Goal: Communication & Community: Answer question/provide support

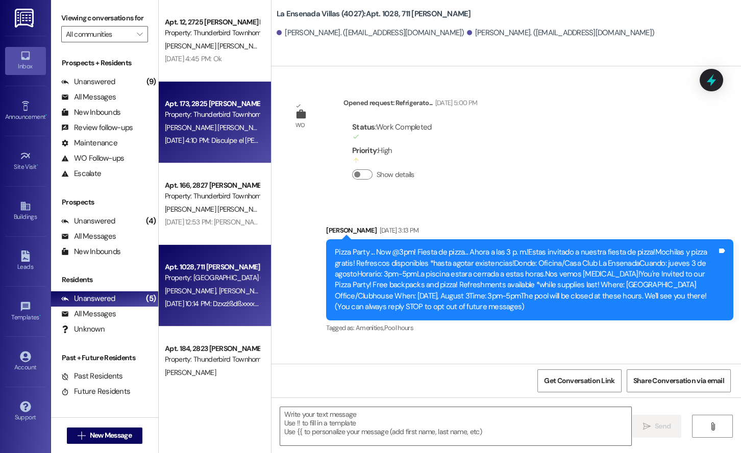
scroll to position [18444, 0]
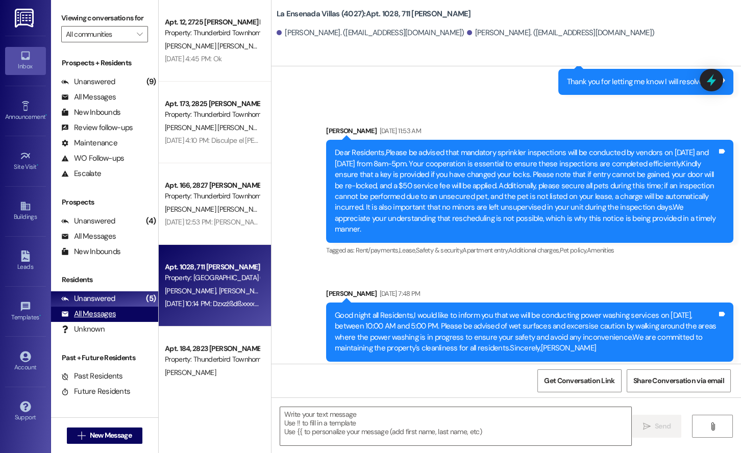
click at [97, 314] on div "All Messages" at bounding box center [88, 314] width 55 height 11
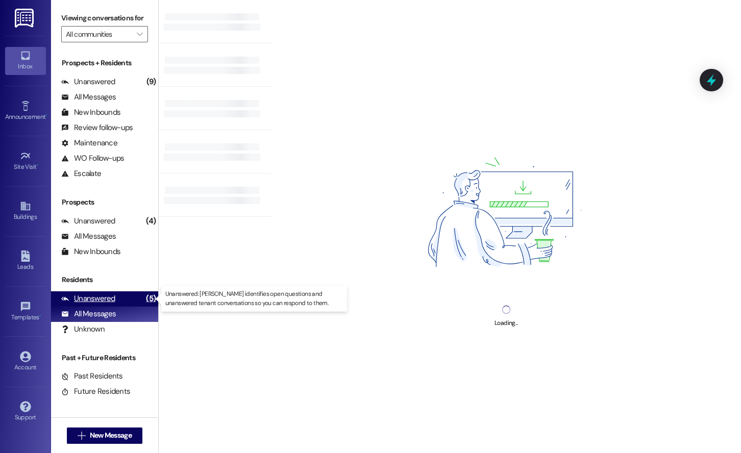
click at [98, 299] on div "Unanswered" at bounding box center [88, 299] width 54 height 11
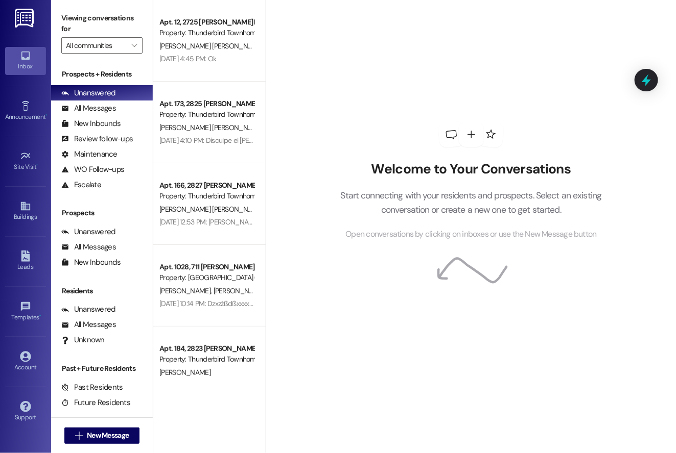
click at [364, 79] on div "Welcome to Your Conversations Start connecting with your residents and prospect…" at bounding box center [471, 181] width 306 height 363
